Goal: Ask a question

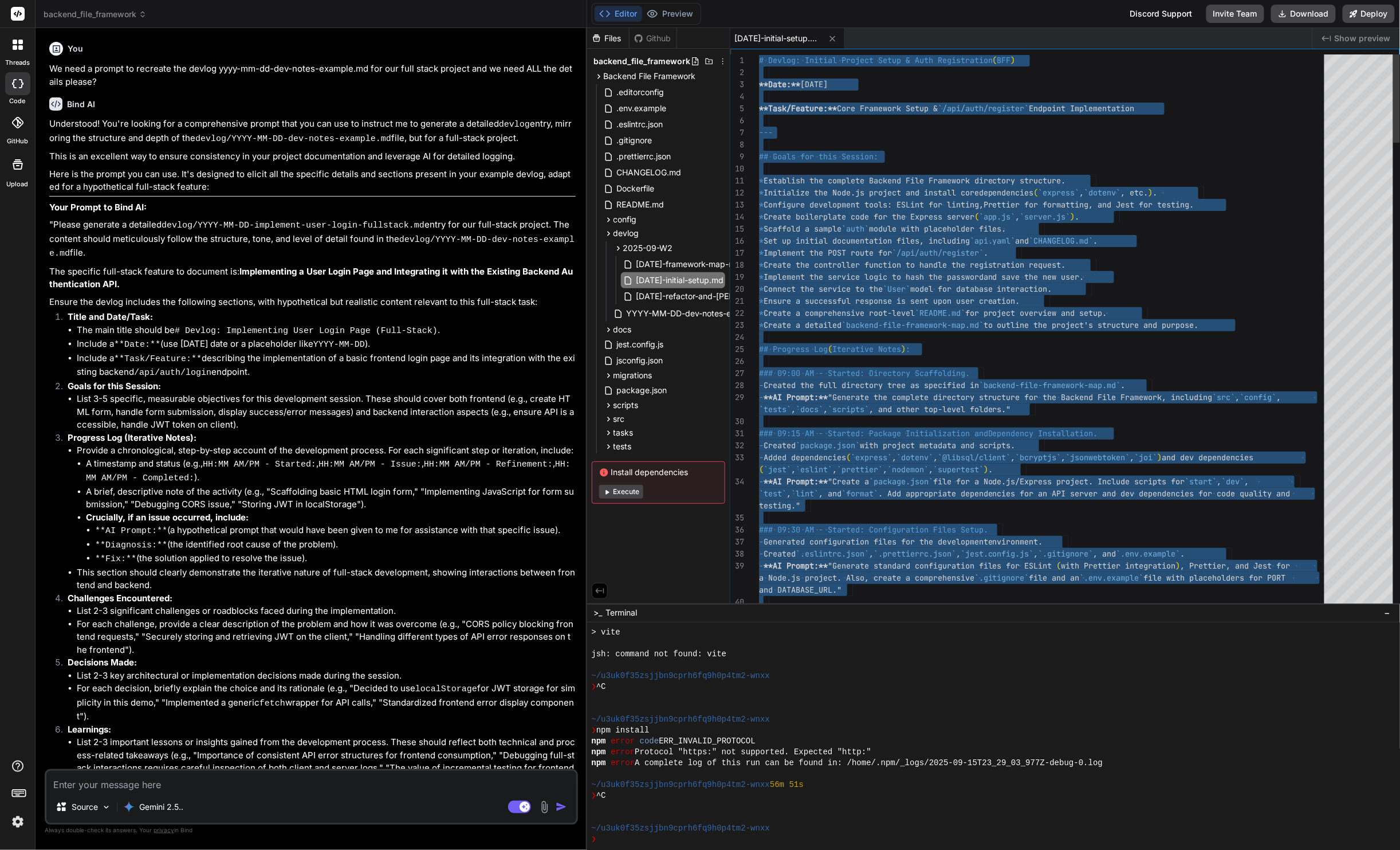
scroll to position [228, 0]
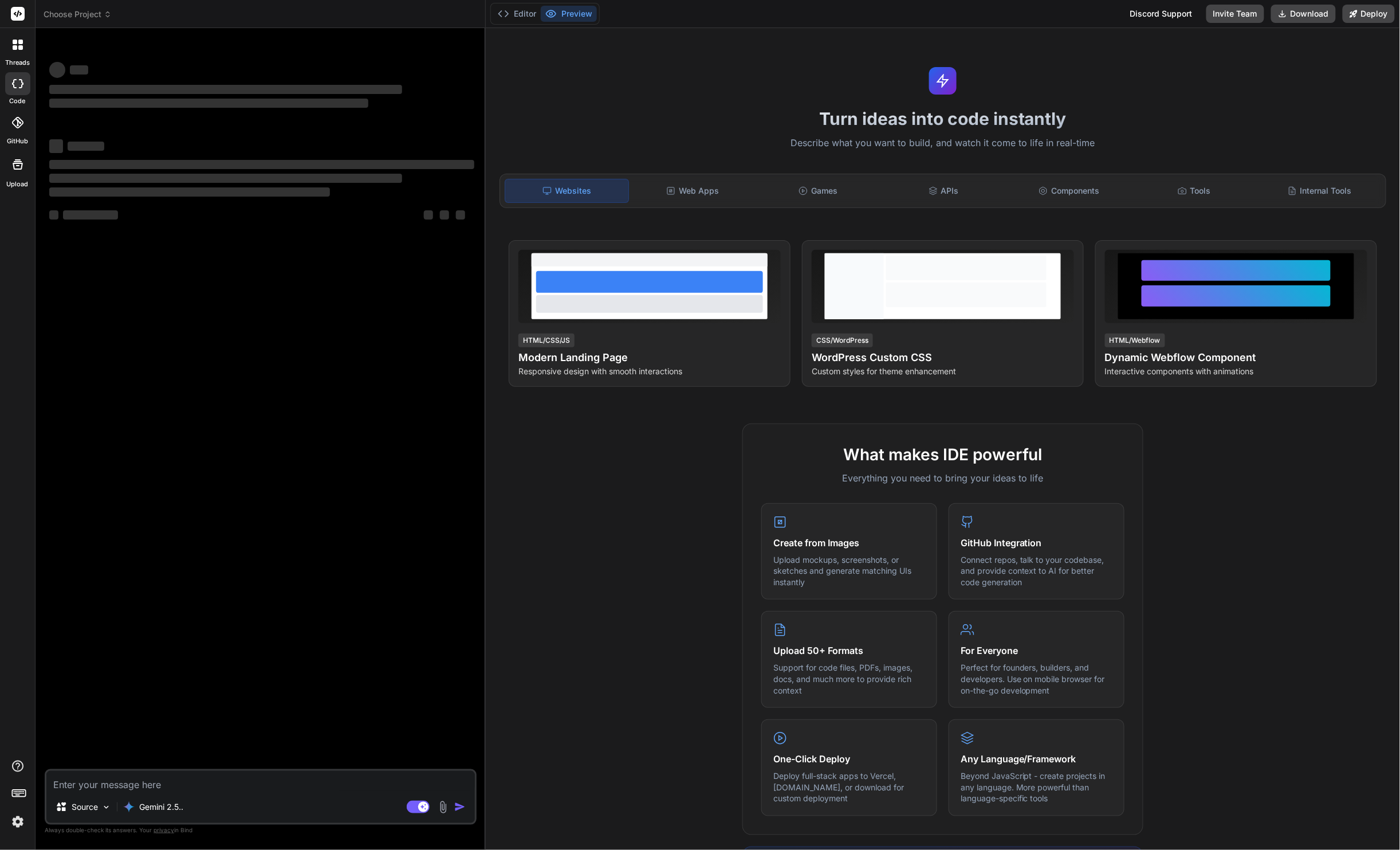
click at [14, 827] on img at bounding box center [18, 821] width 19 height 19
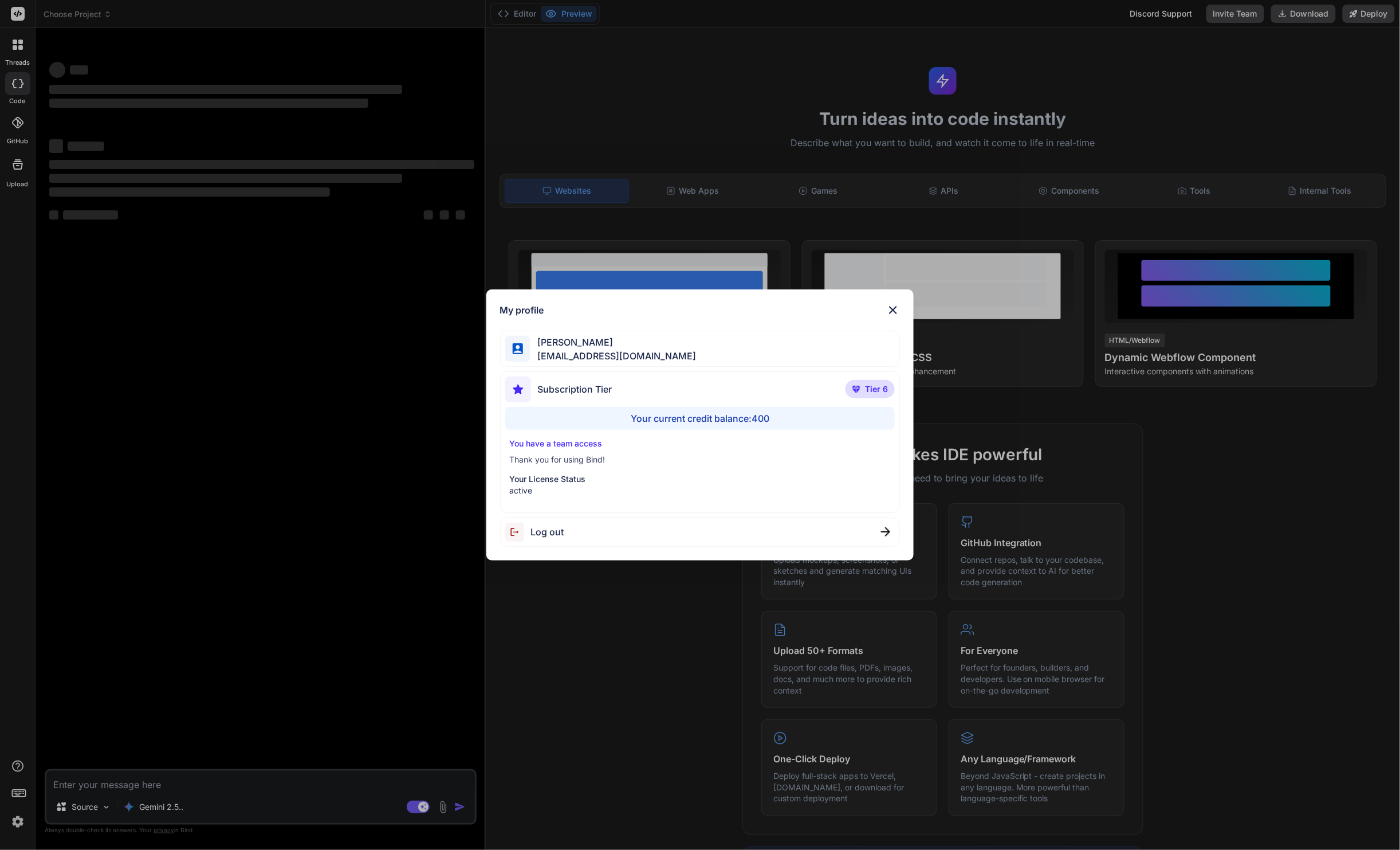
click at [14, 827] on div "My profile Tye Anderson fakewiseco@gmail.com Subscription Tier Tier 6 Your curr…" at bounding box center [700, 425] width 1400 height 850
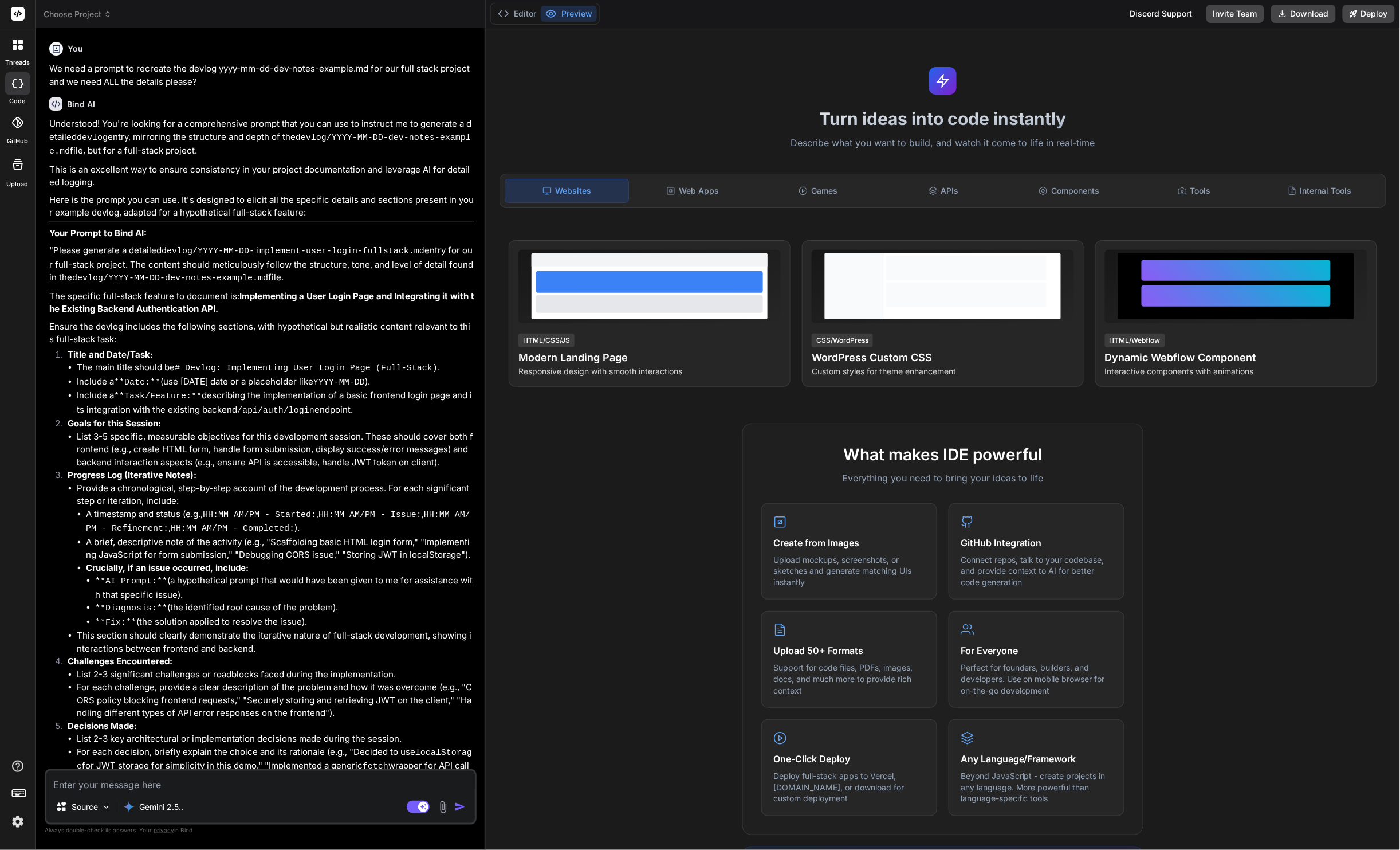
click at [96, 19] on span "Choose Project" at bounding box center [77, 14] width 68 height 12
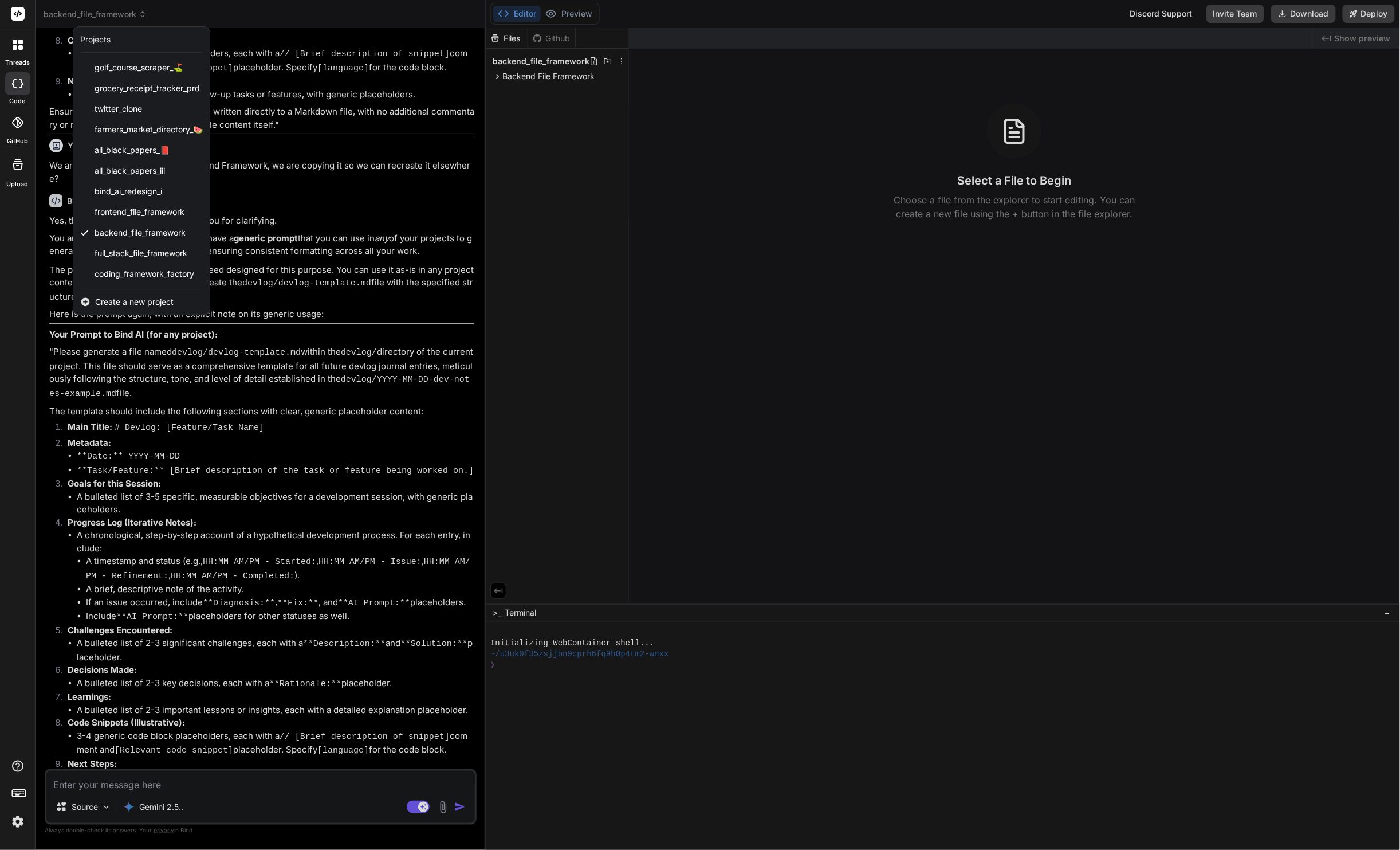
click at [309, 136] on div at bounding box center [700, 425] width 1400 height 850
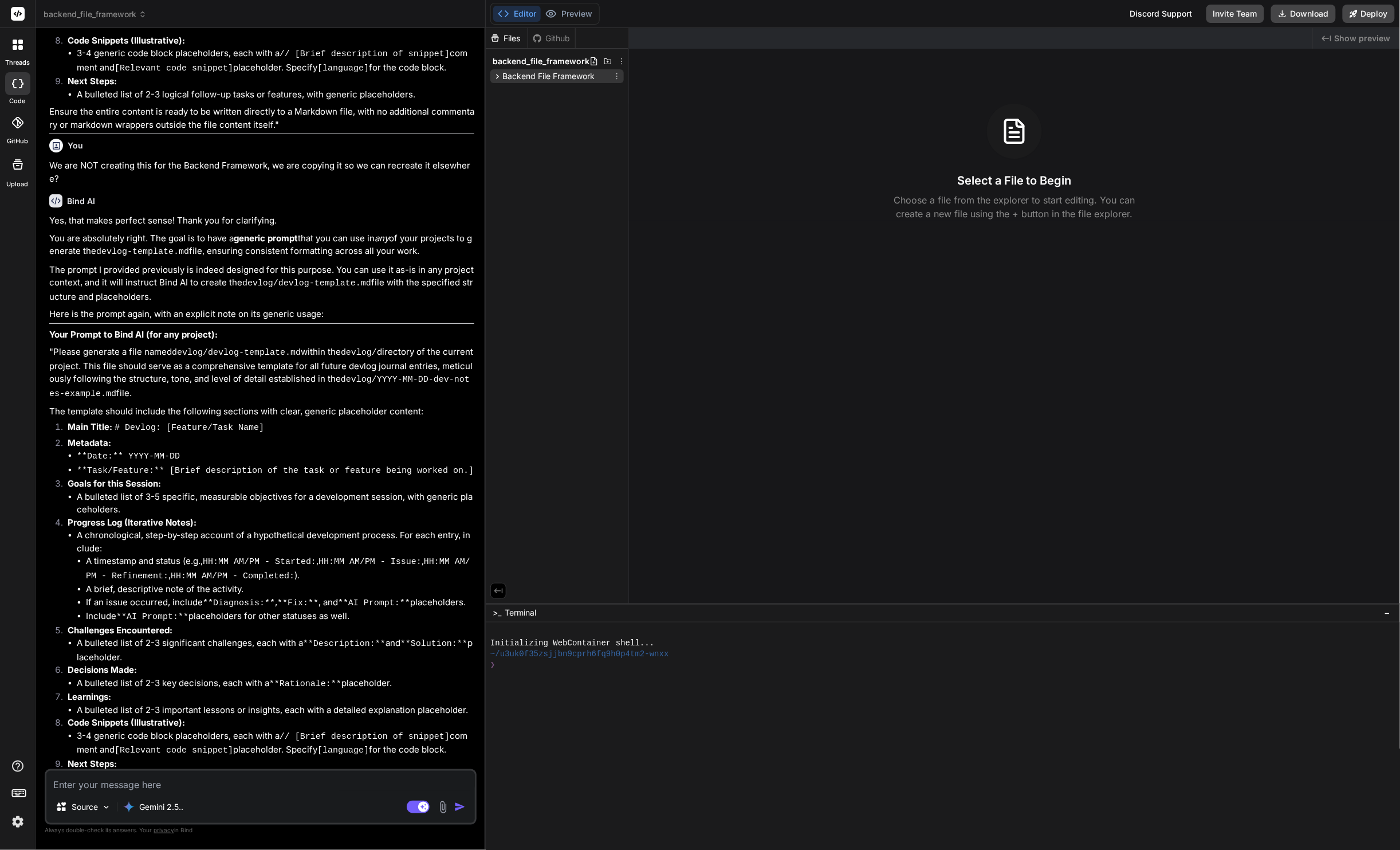
click at [579, 77] on span "Backend File Framework" at bounding box center [549, 76] width 92 height 12
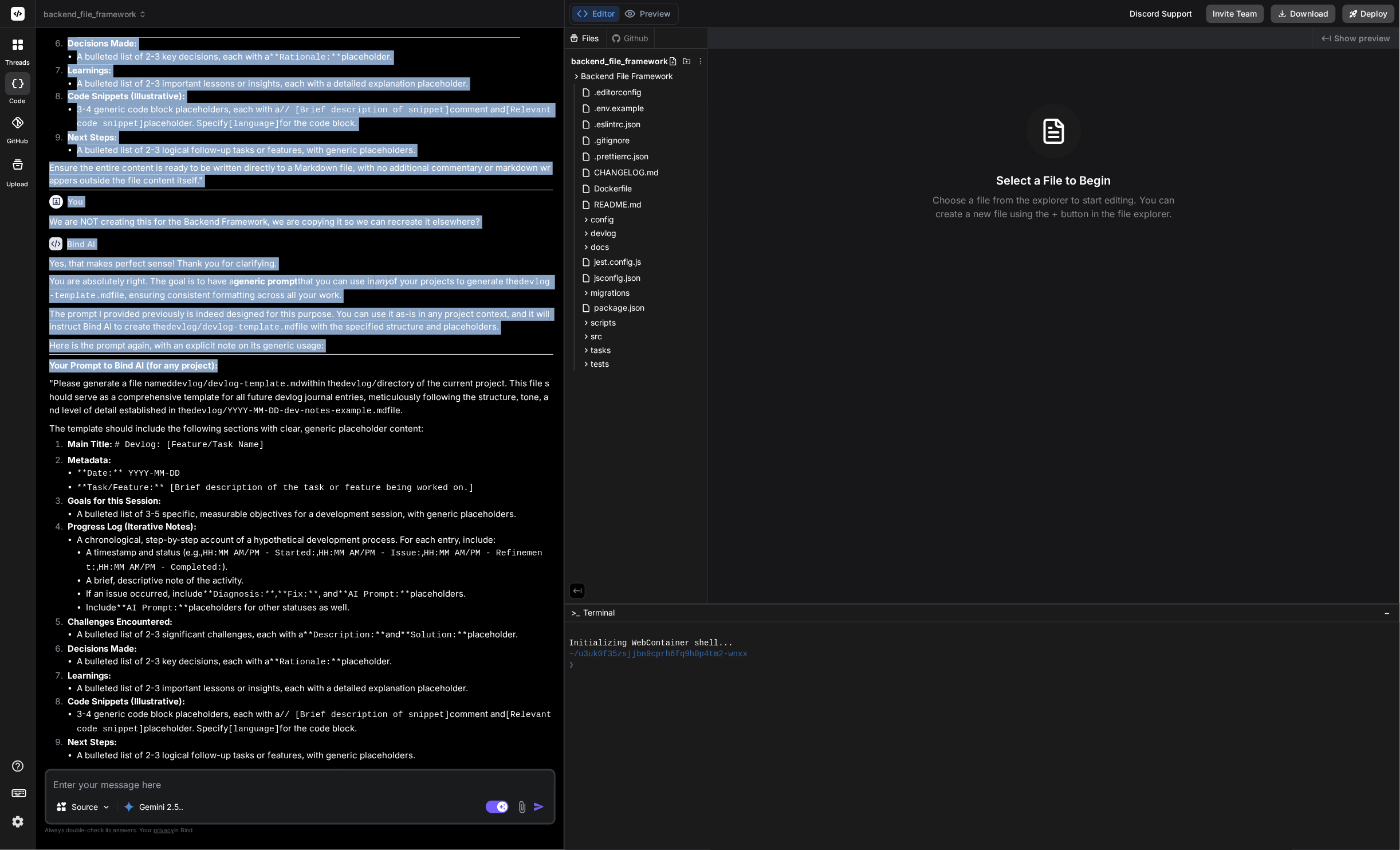
type textarea "x"
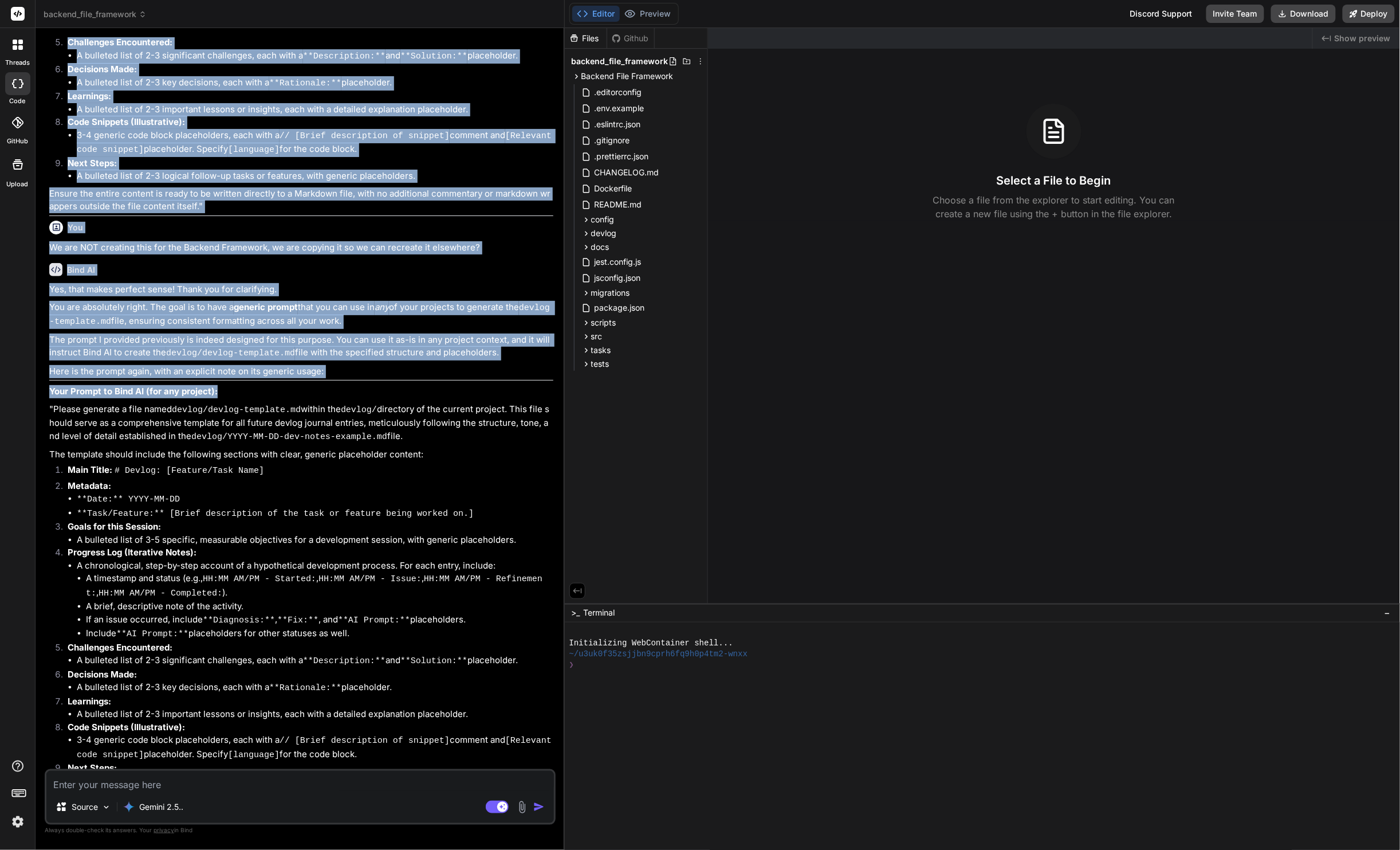
drag, startPoint x: 485, startPoint y: 310, endPoint x: 544, endPoint y: 323, distance: 60.4
click at [544, 323] on div "Bind AI Web Search Created with Pixso. Code Generator You We need a prompt to r…" at bounding box center [299, 438] width 529 height 821
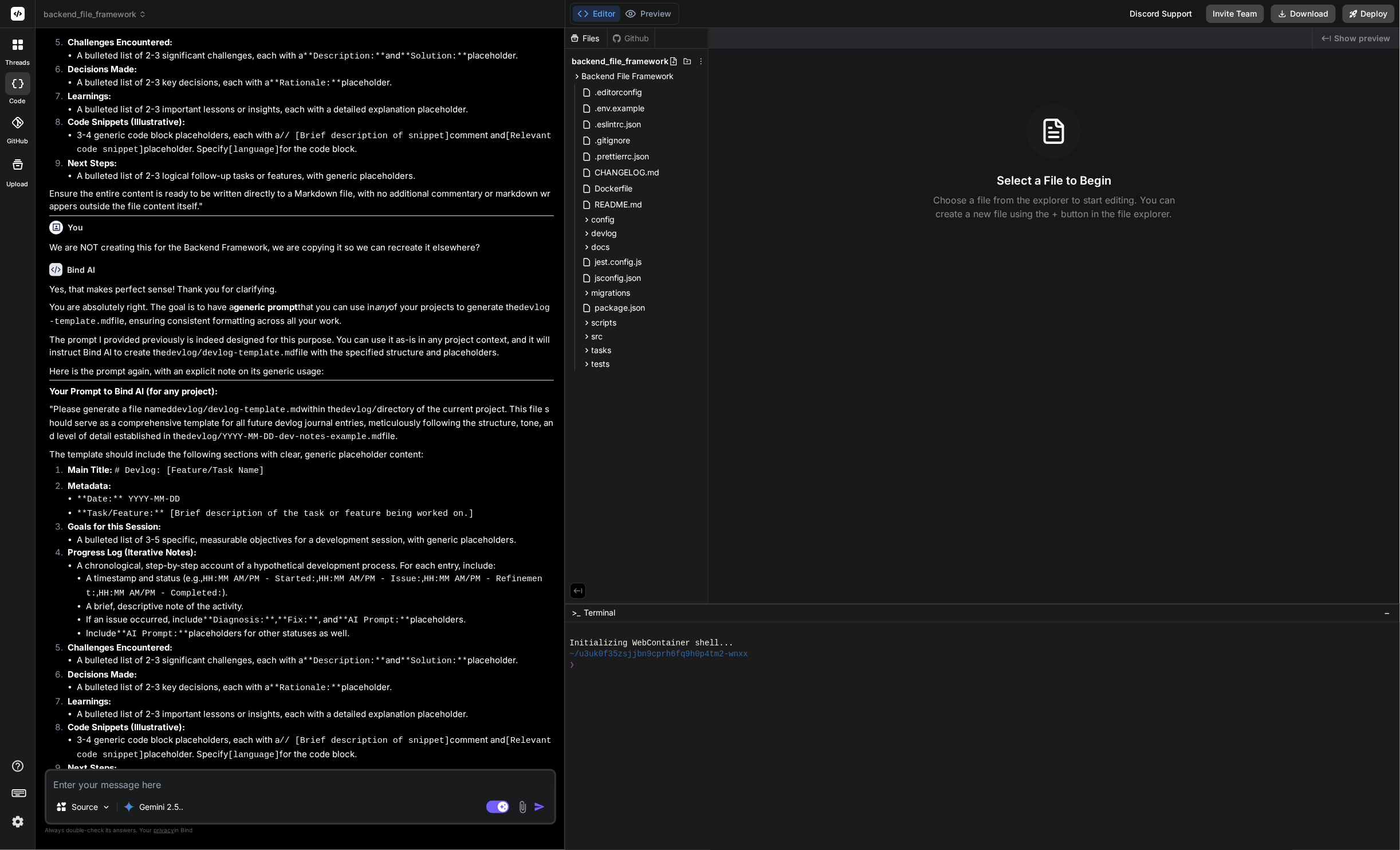
click at [445, 448] on p "The template should include the following sections with clear, generic placehol…" at bounding box center [302, 455] width 505 height 13
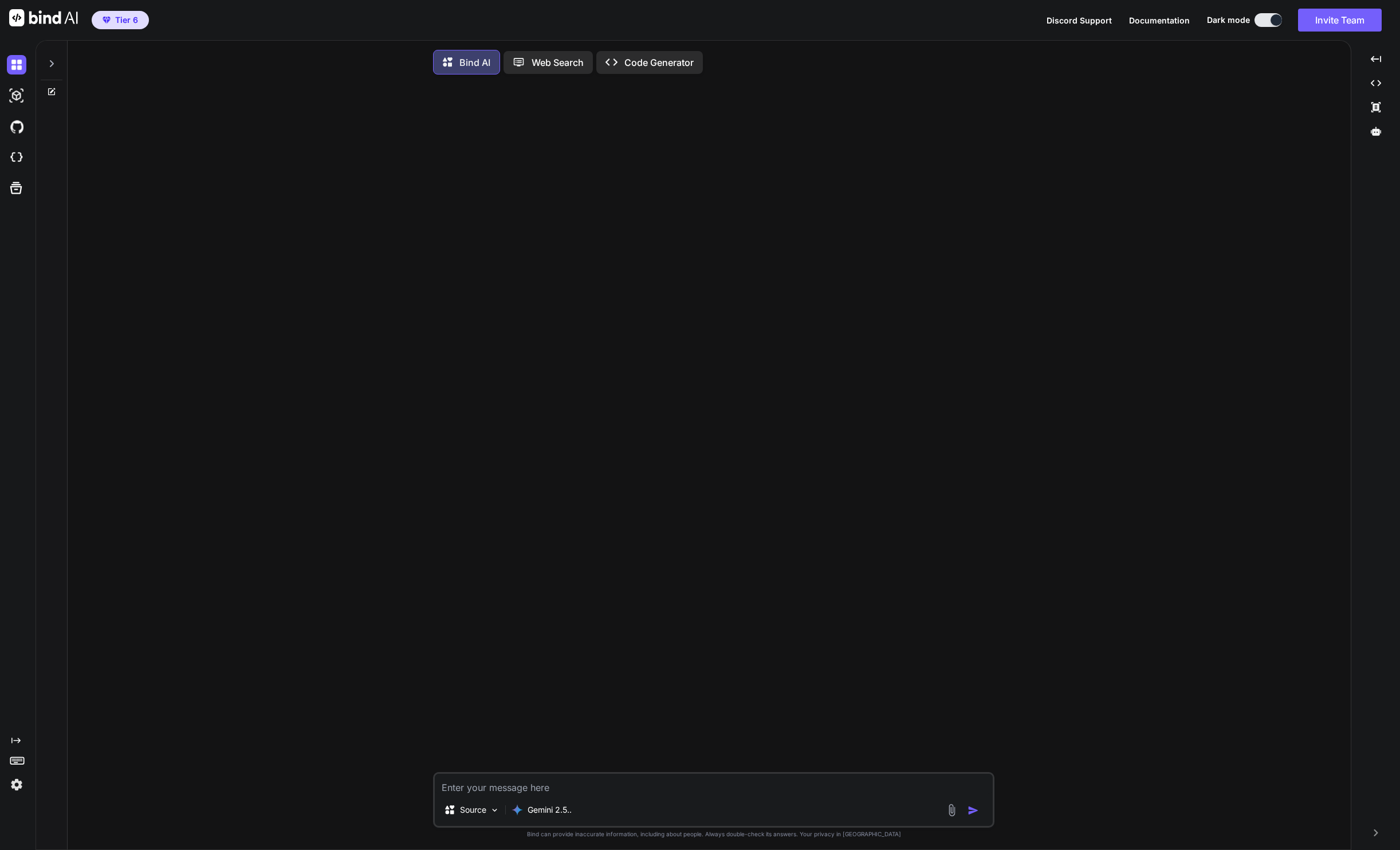
type textarea "x"
